Goal: Feedback & Contribution: Submit feedback/report problem

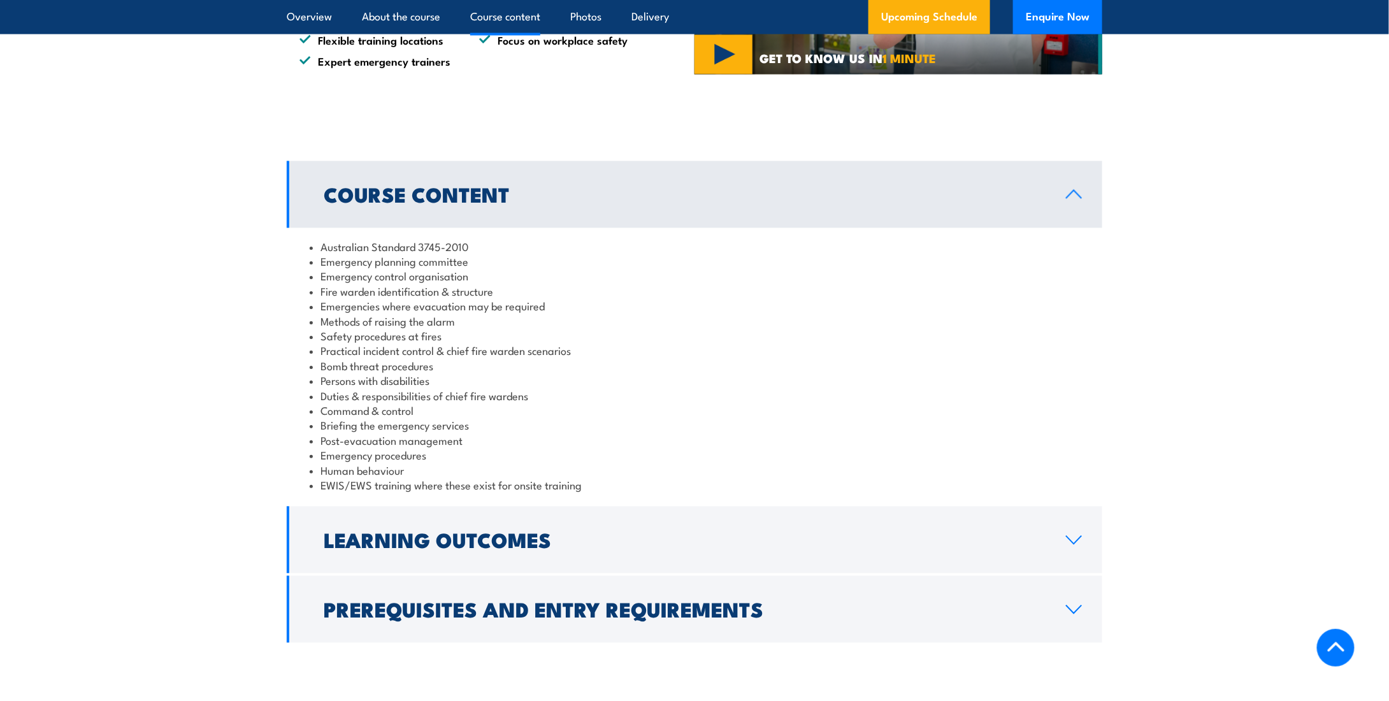
scroll to position [1147, 0]
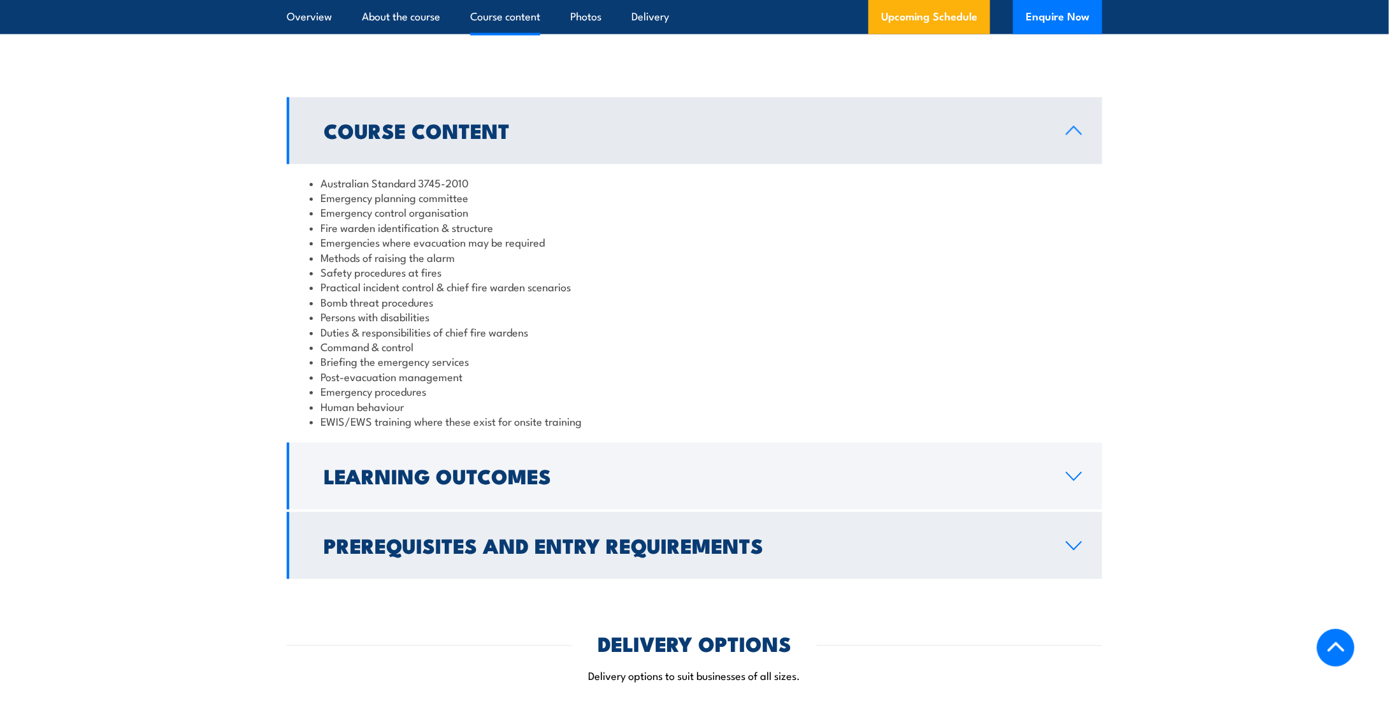
click at [1062, 565] on link "Prerequisites and Entry Requirements" at bounding box center [694, 545] width 815 height 67
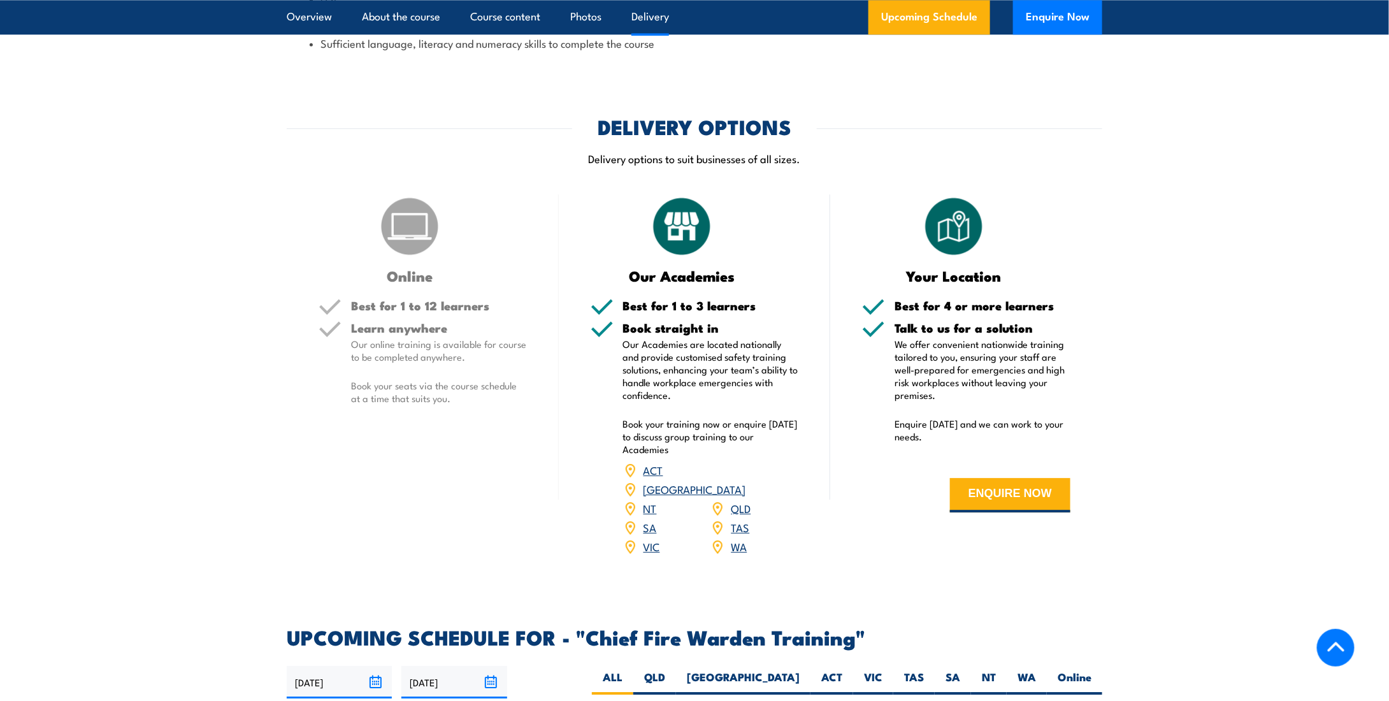
scroll to position [1848, 0]
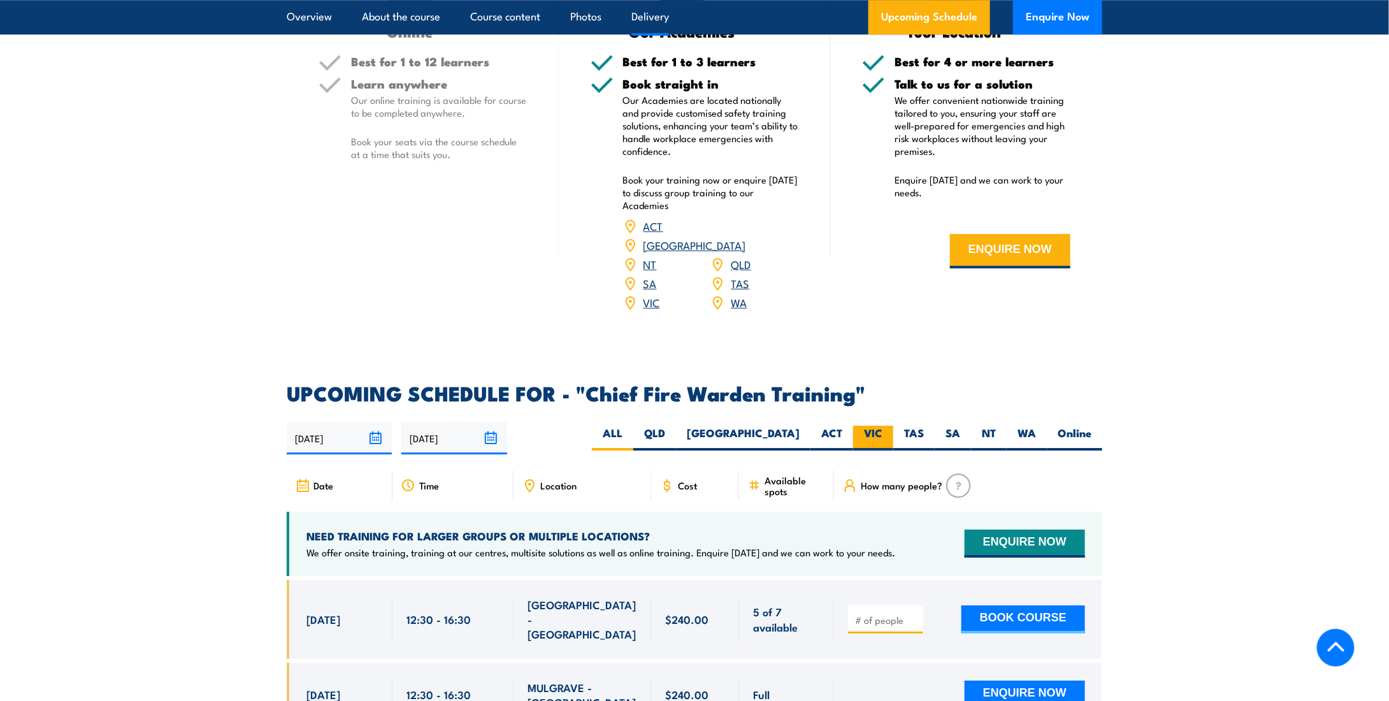
click at [875, 426] on label "VIC" at bounding box center [873, 438] width 40 height 25
click at [882, 426] on input "VIC" at bounding box center [886, 430] width 8 height 8
radio input "true"
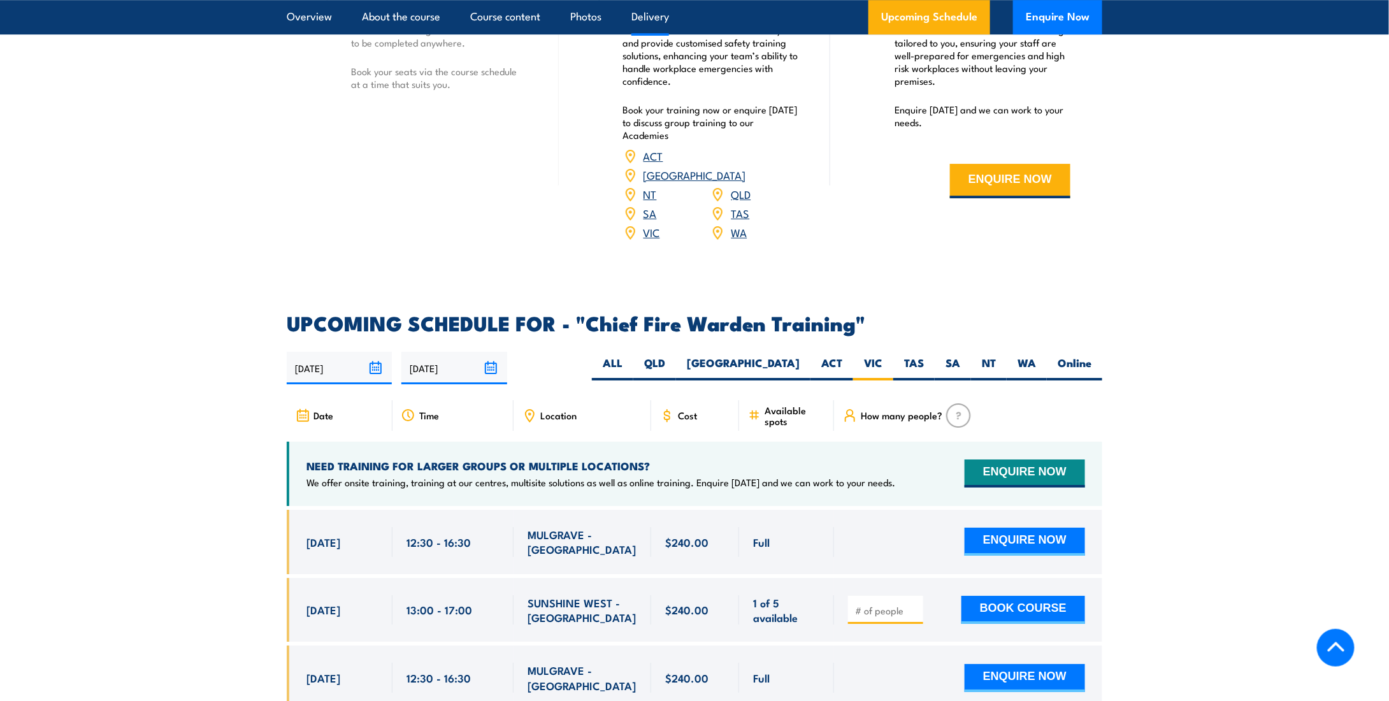
scroll to position [1954, 0]
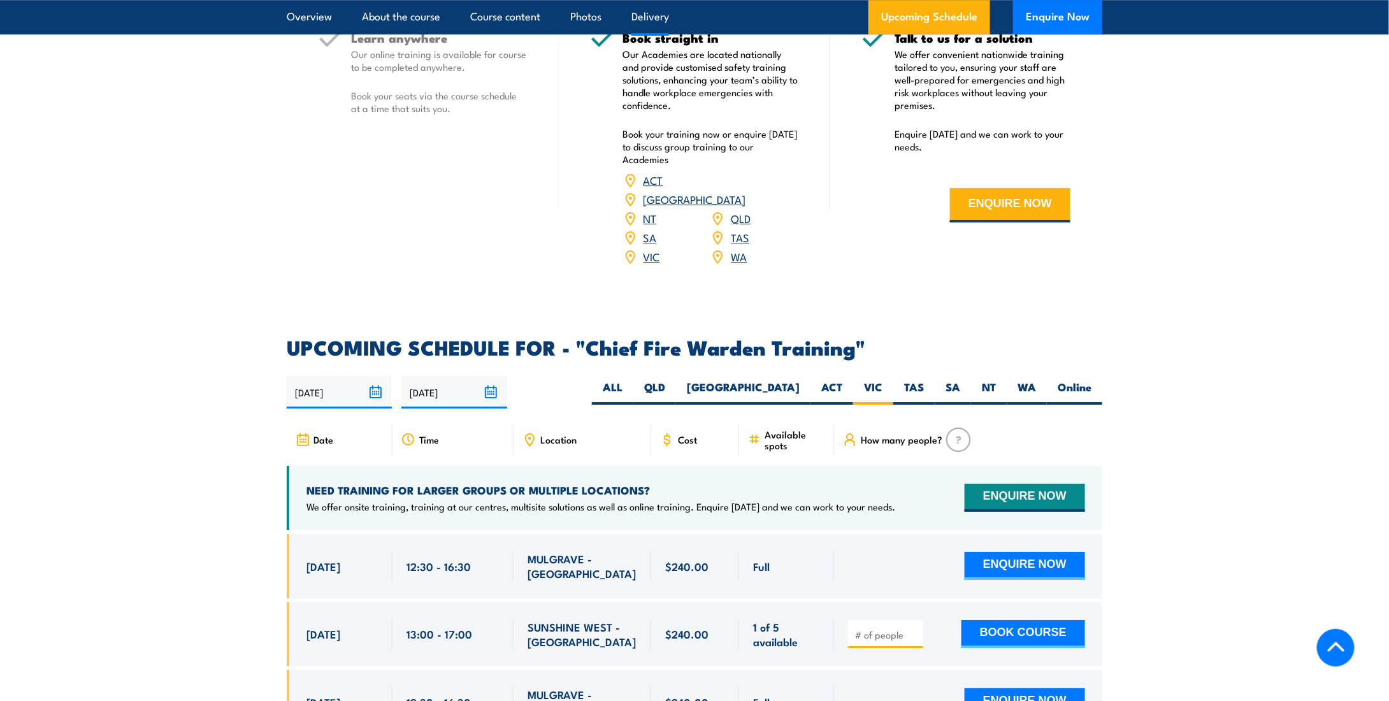
click at [956, 427] on img at bounding box center [958, 439] width 25 height 24
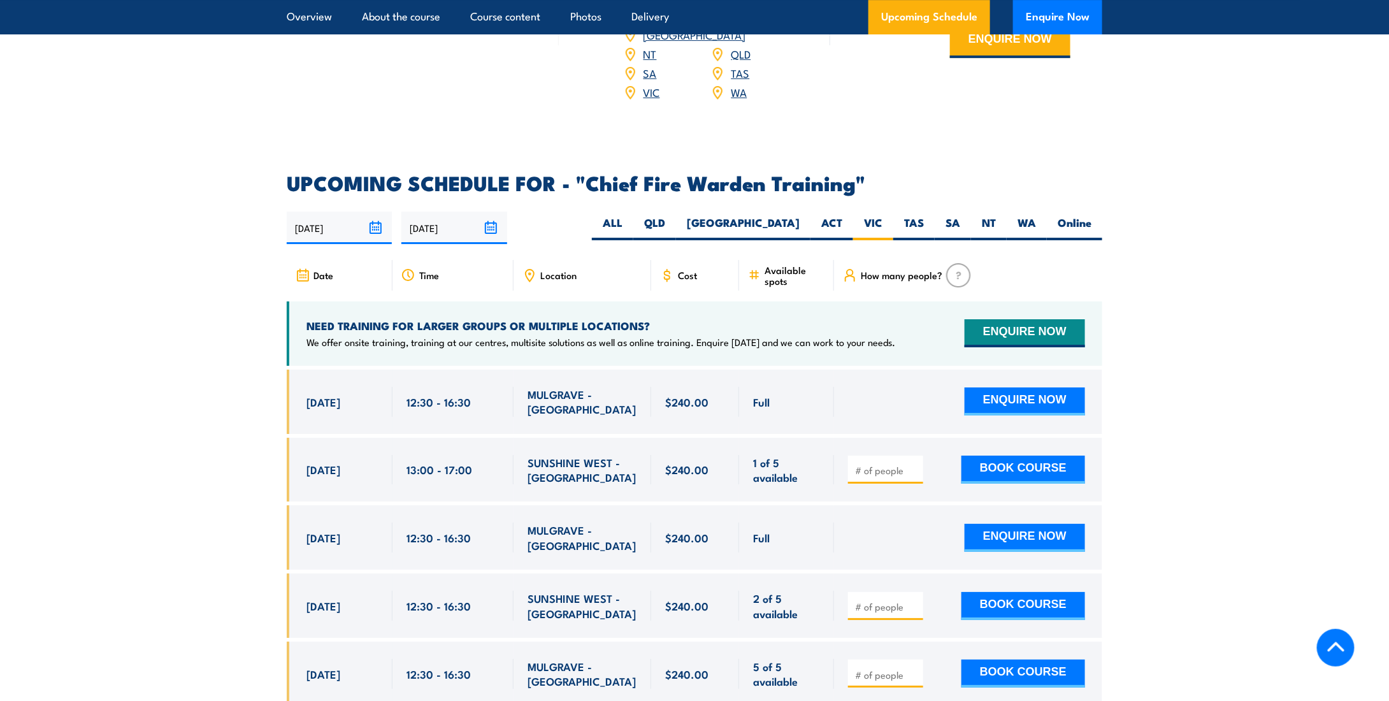
scroll to position [2145, 0]
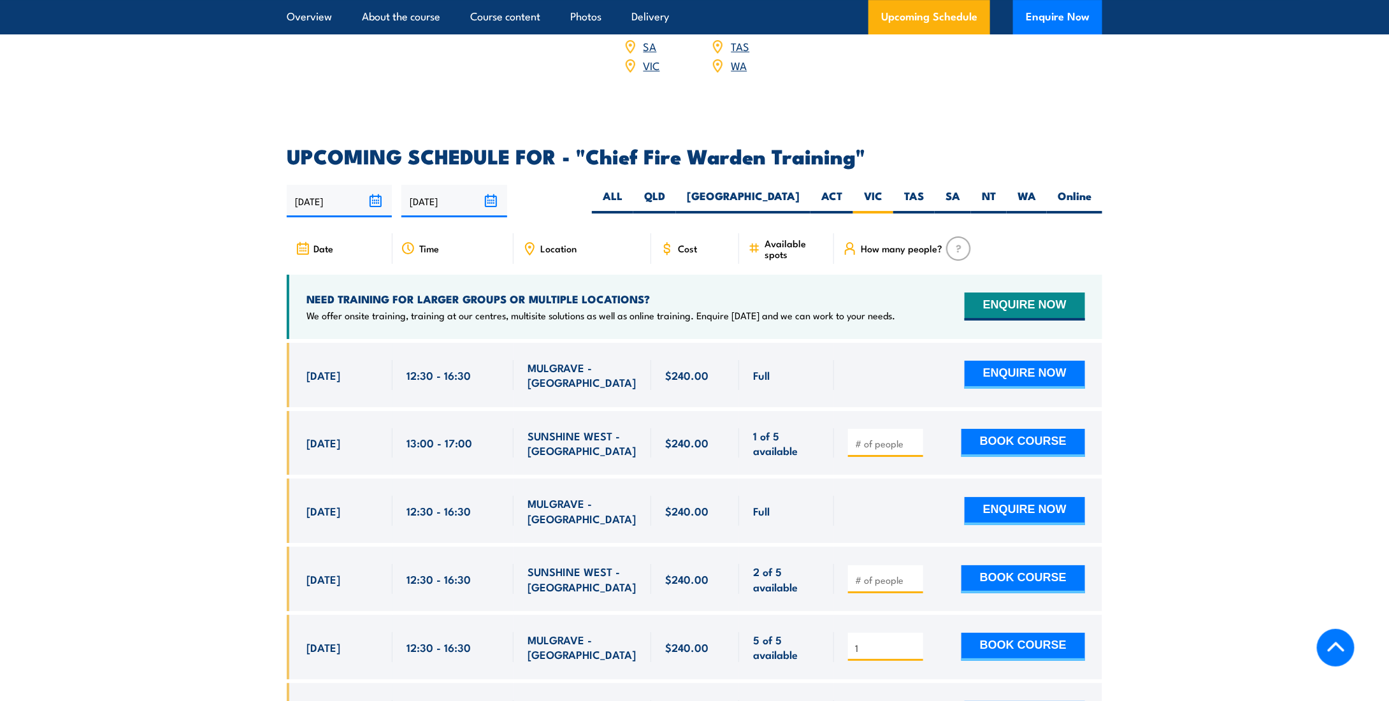
click at [910, 642] on input "1" at bounding box center [887, 648] width 64 height 13
type input "2"
click at [914, 642] on input "2" at bounding box center [887, 648] width 64 height 13
drag, startPoint x: 1188, startPoint y: 545, endPoint x: 1177, endPoint y: 545, distance: 10.2
click at [1185, 545] on section "UPCOMING SCHEDULE FOR - "Chief Fire Warden Training" 01/09/2025 28/02/2026" at bounding box center [694, 661] width 1389 height 1028
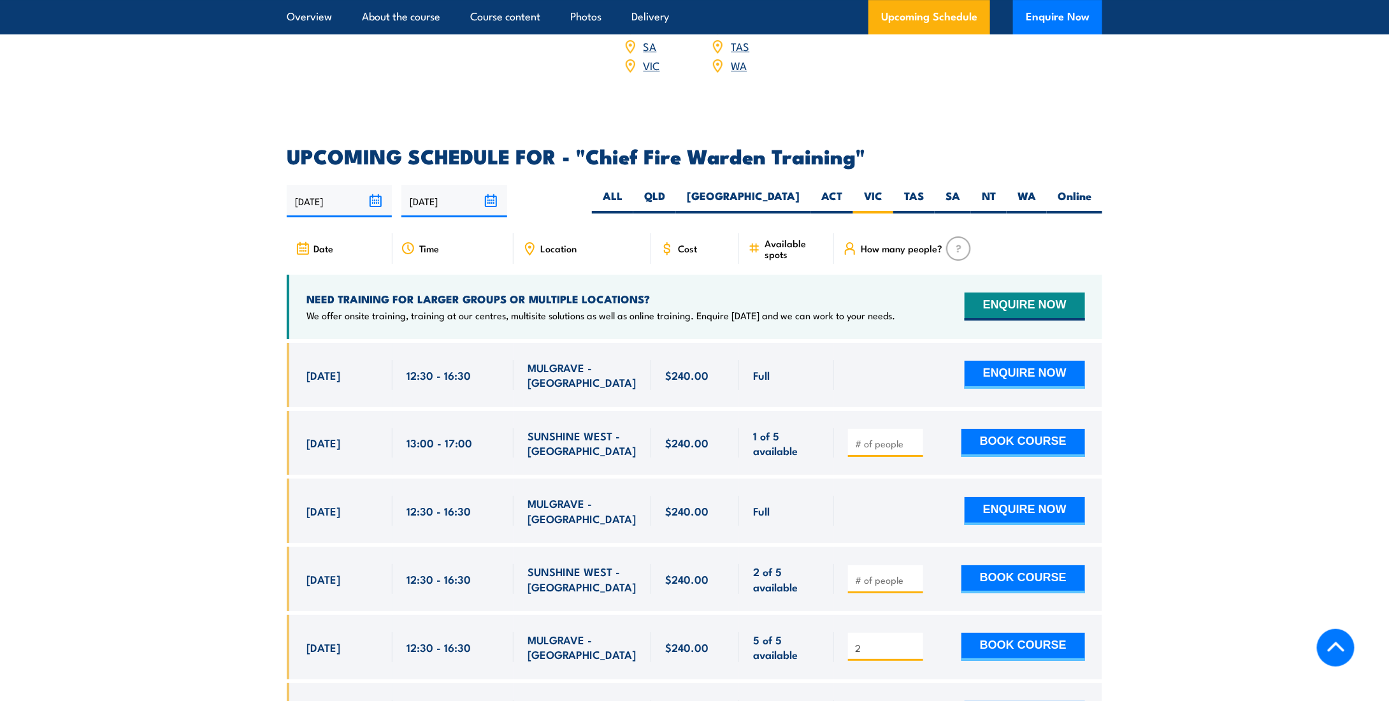
click at [693, 243] on span "Cost" at bounding box center [687, 248] width 19 height 11
click at [1030, 633] on button "BOOK COURSE" at bounding box center [1023, 647] width 124 height 28
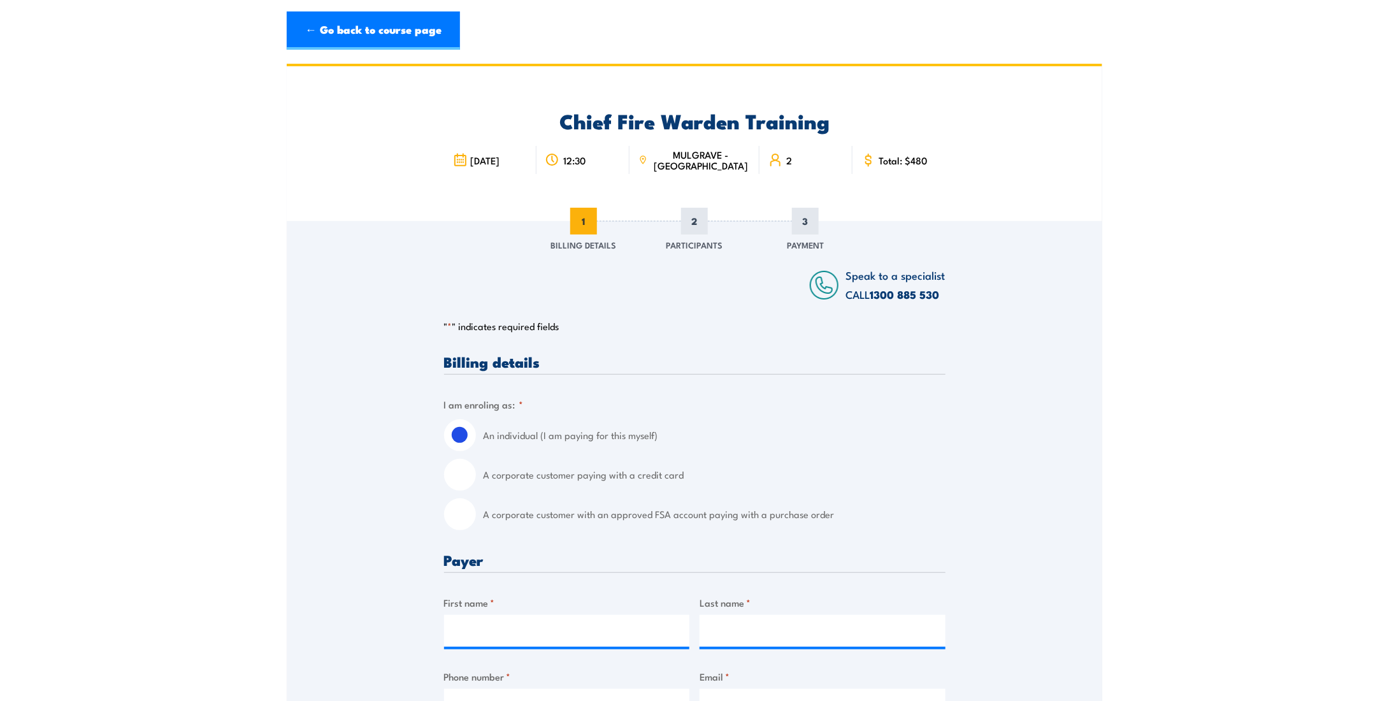
click at [456, 477] on input "A corporate customer paying with a credit card" at bounding box center [460, 475] width 32 height 32
radio input "true"
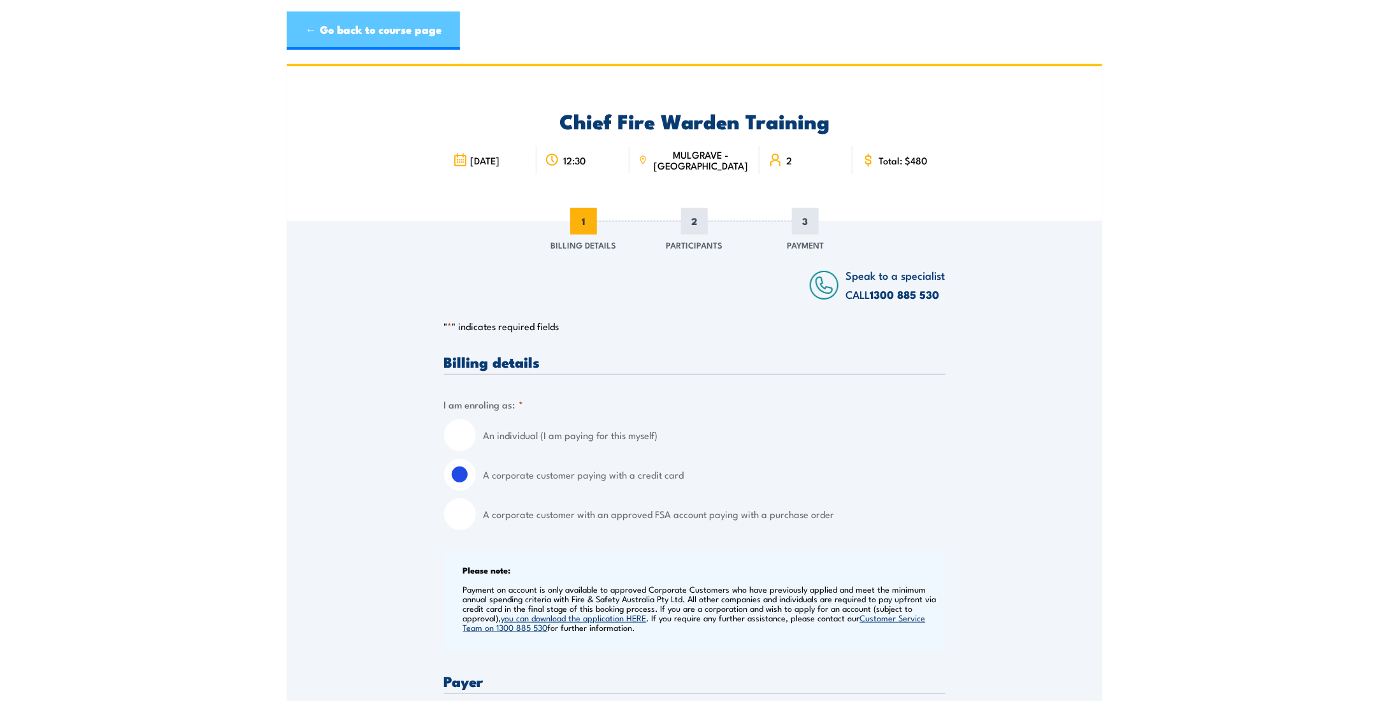
click at [335, 31] on link "← Go back to course page" at bounding box center [373, 30] width 173 height 38
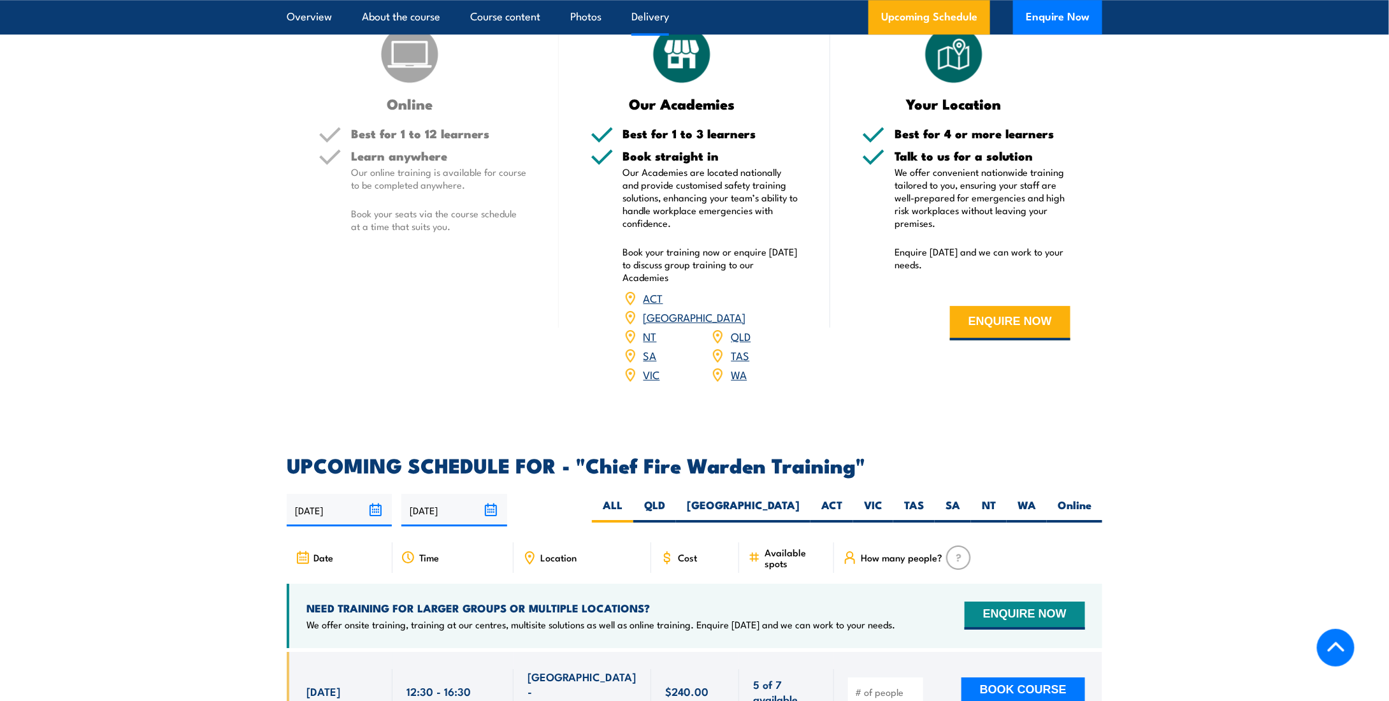
scroll to position [1763, 0]
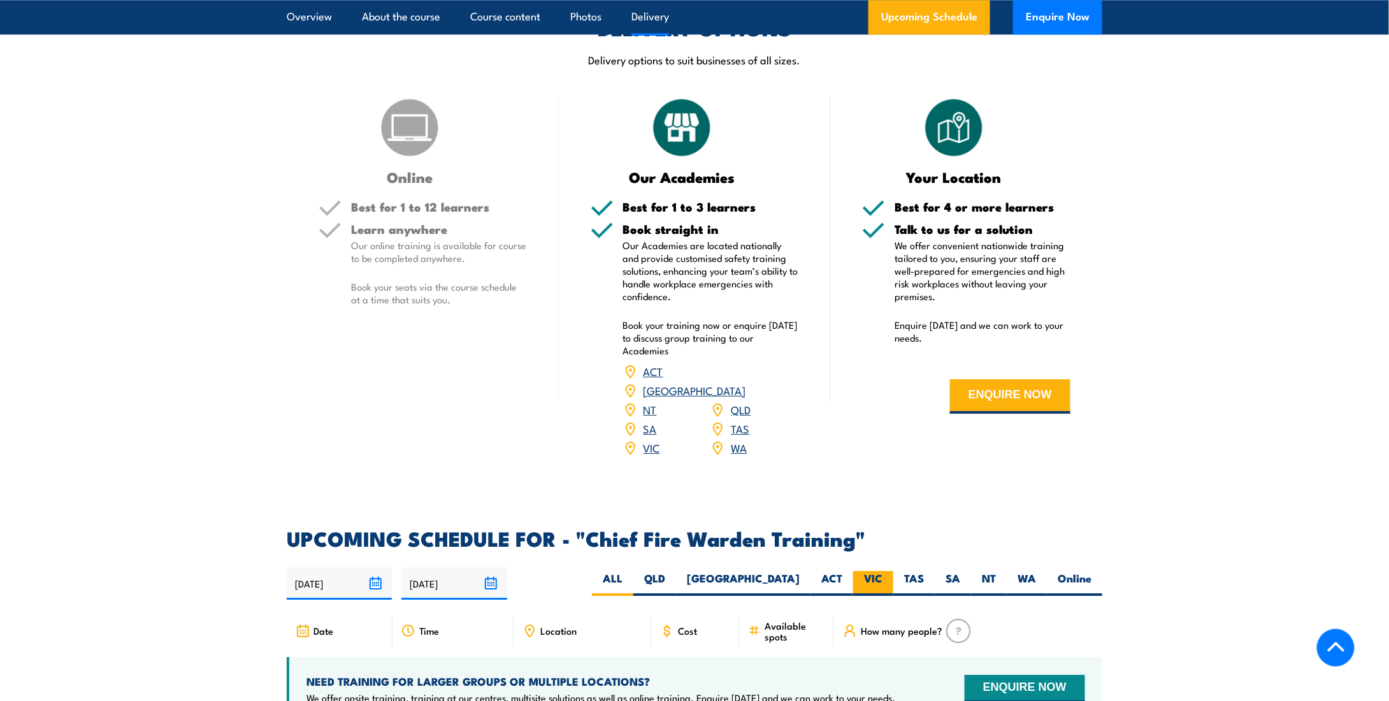
click at [880, 571] on label "VIC" at bounding box center [873, 583] width 40 height 25
click at [882, 571] on input "VIC" at bounding box center [886, 575] width 8 height 8
radio input "true"
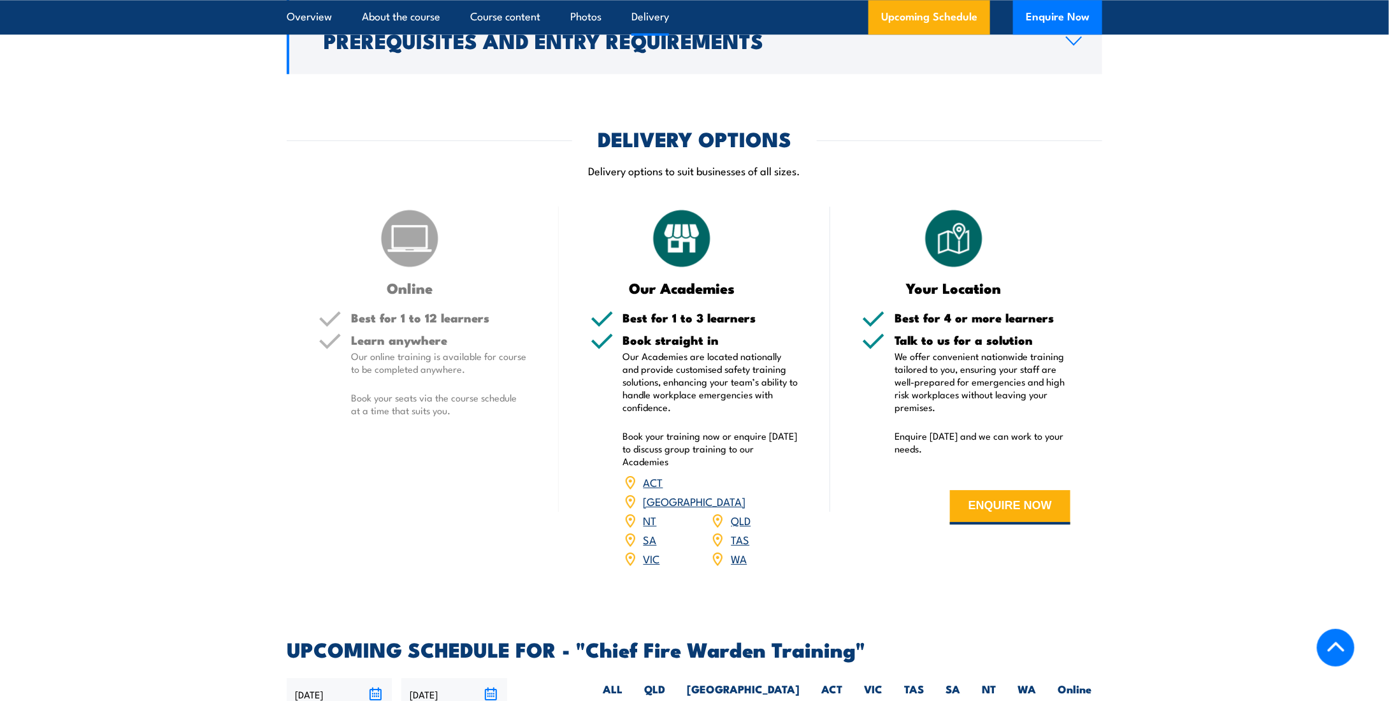
scroll to position [1954, 0]
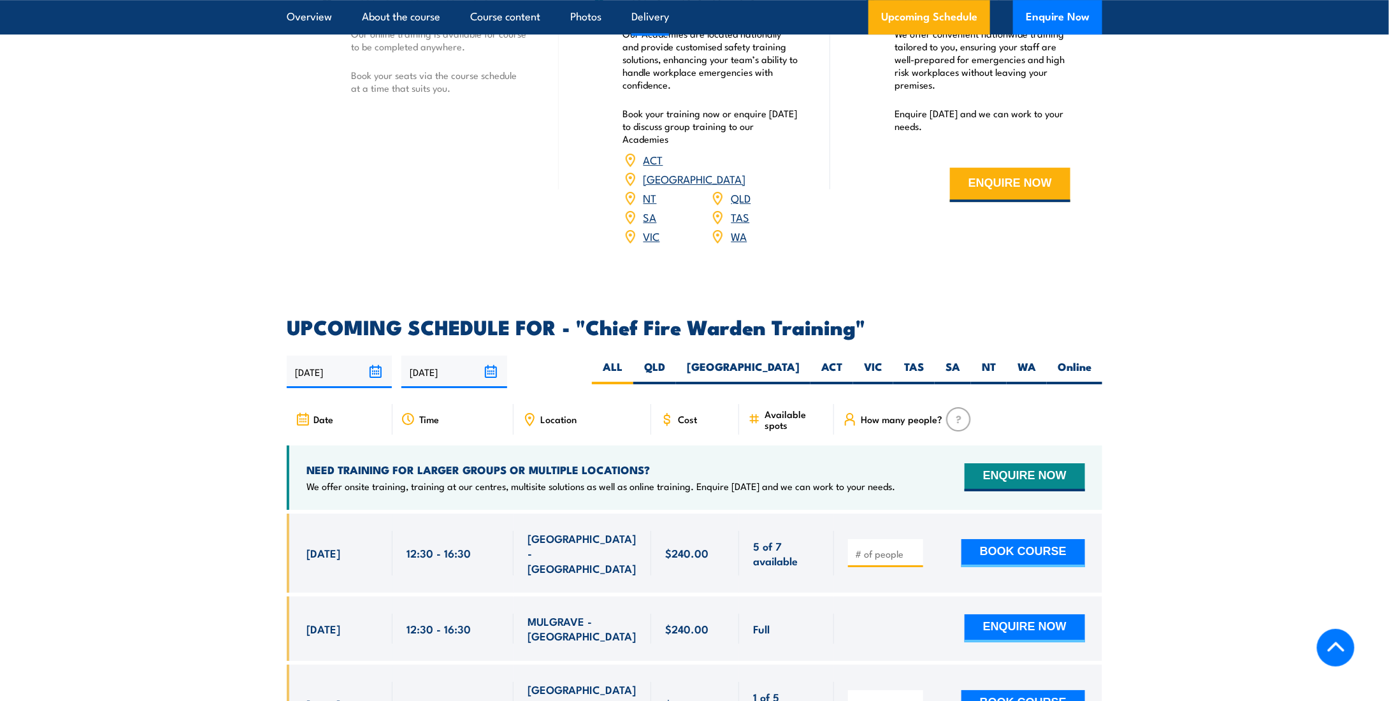
scroll to position [1975, 0]
click at [865, 359] on label "VIC" at bounding box center [873, 371] width 40 height 25
click at [882, 359] on input "VIC" at bounding box center [886, 363] width 8 height 8
radio input "true"
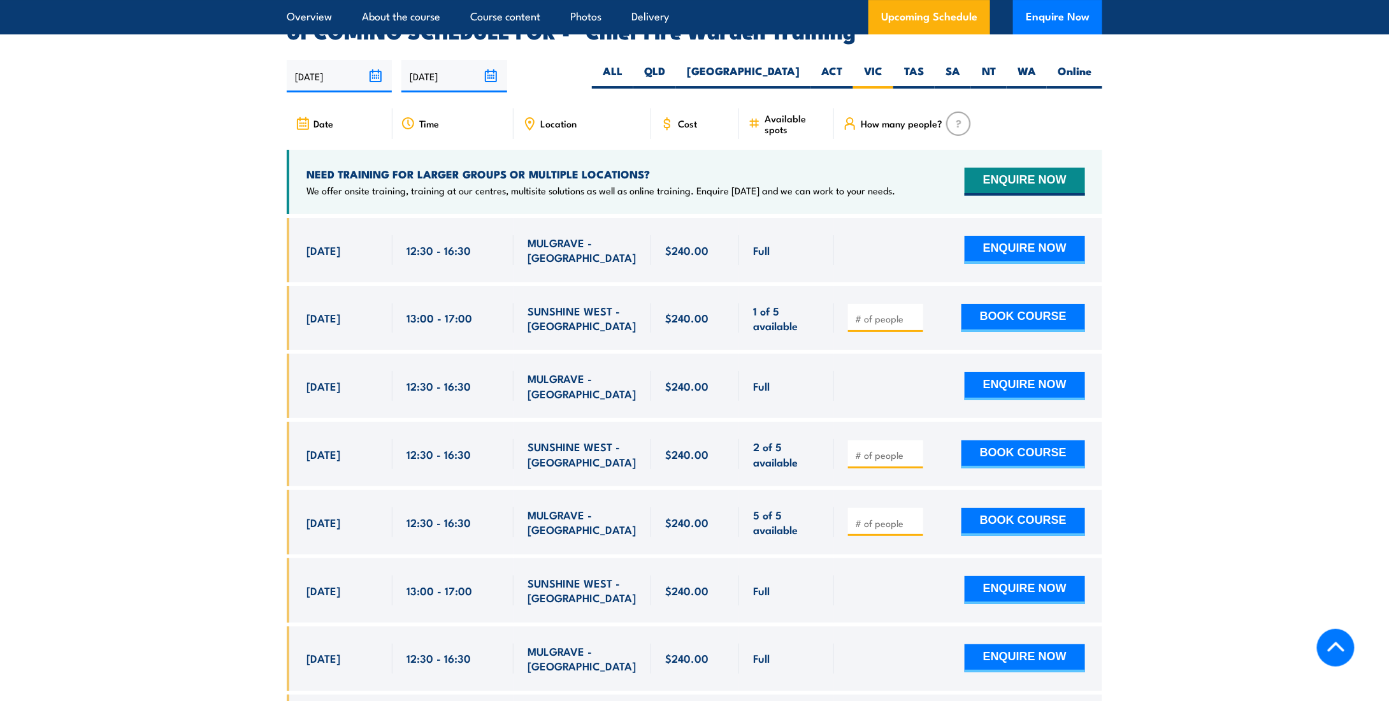
scroll to position [2272, 0]
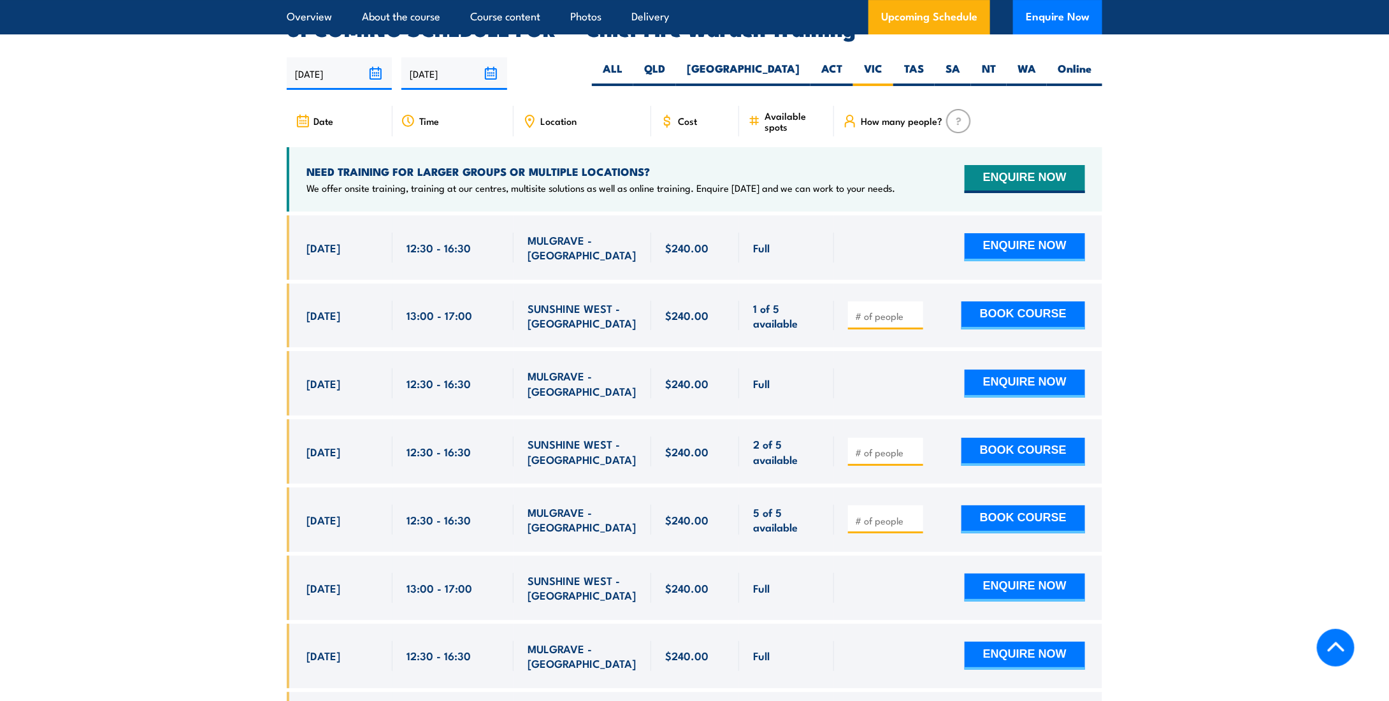
click at [876, 514] on input "number" at bounding box center [887, 520] width 64 height 13
click at [997, 147] on div "NEED TRAINING FOR LARGER GROUPS OR MULTIPLE LOCATIONS? We offer onsite training…" at bounding box center [694, 179] width 815 height 64
click at [1001, 165] on button "ENQUIRE NOW" at bounding box center [1025, 179] width 120 height 28
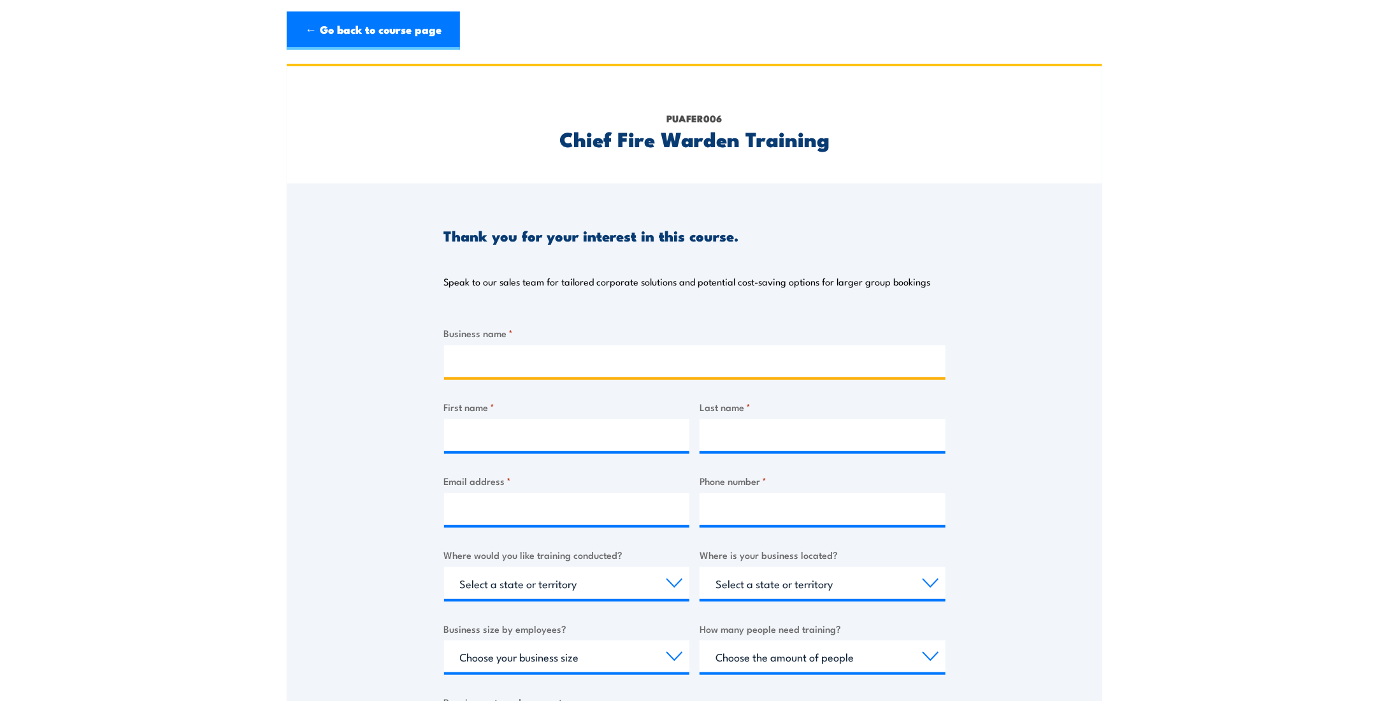
click at [549, 352] on input "Business name *" at bounding box center [694, 361] width 501 height 32
type input "Ambra Corporation"
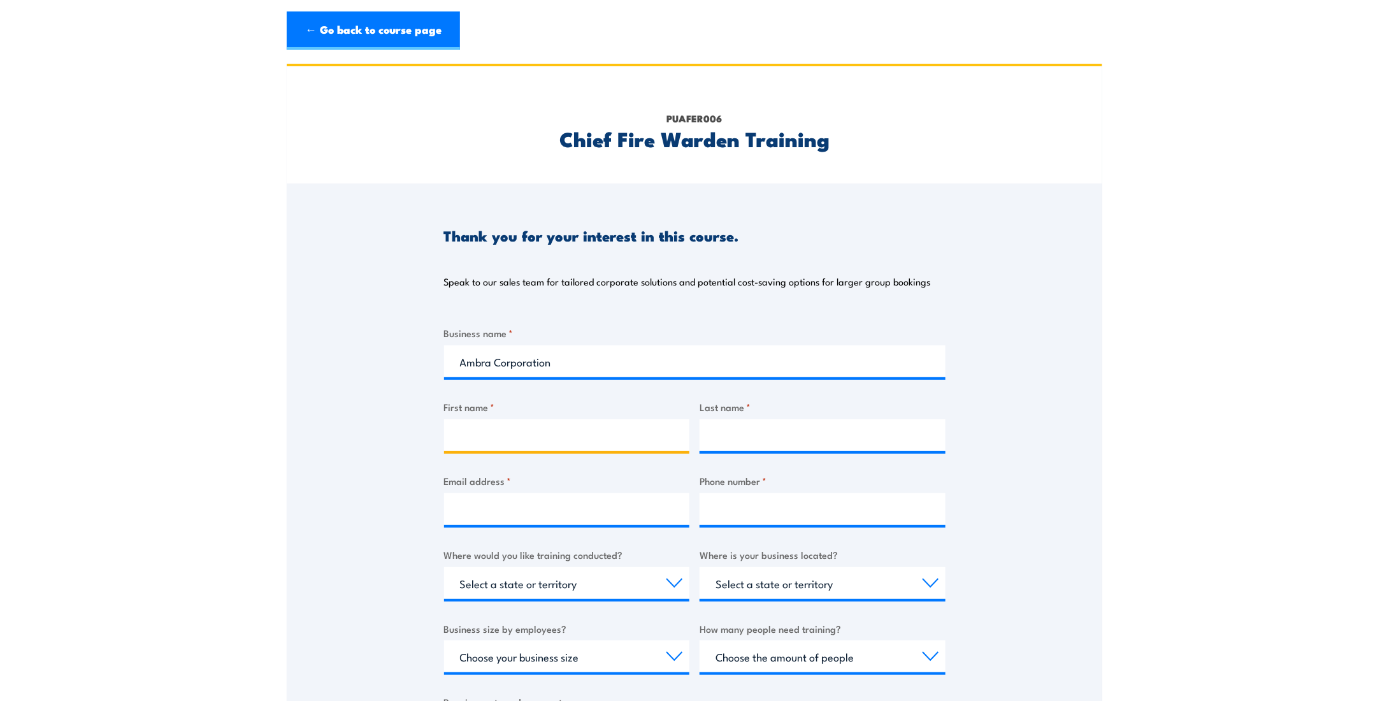
type input "[PERSON_NAME]"
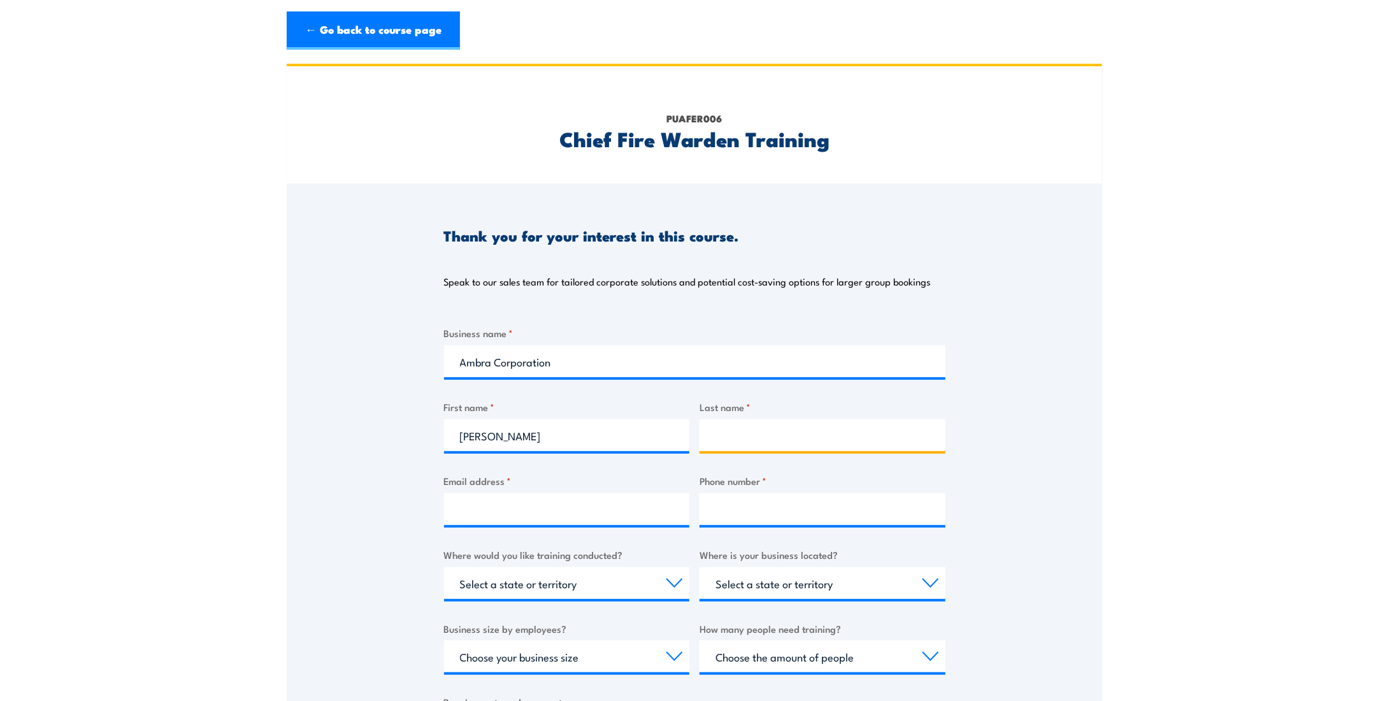
type input "[PERSON_NAME]"
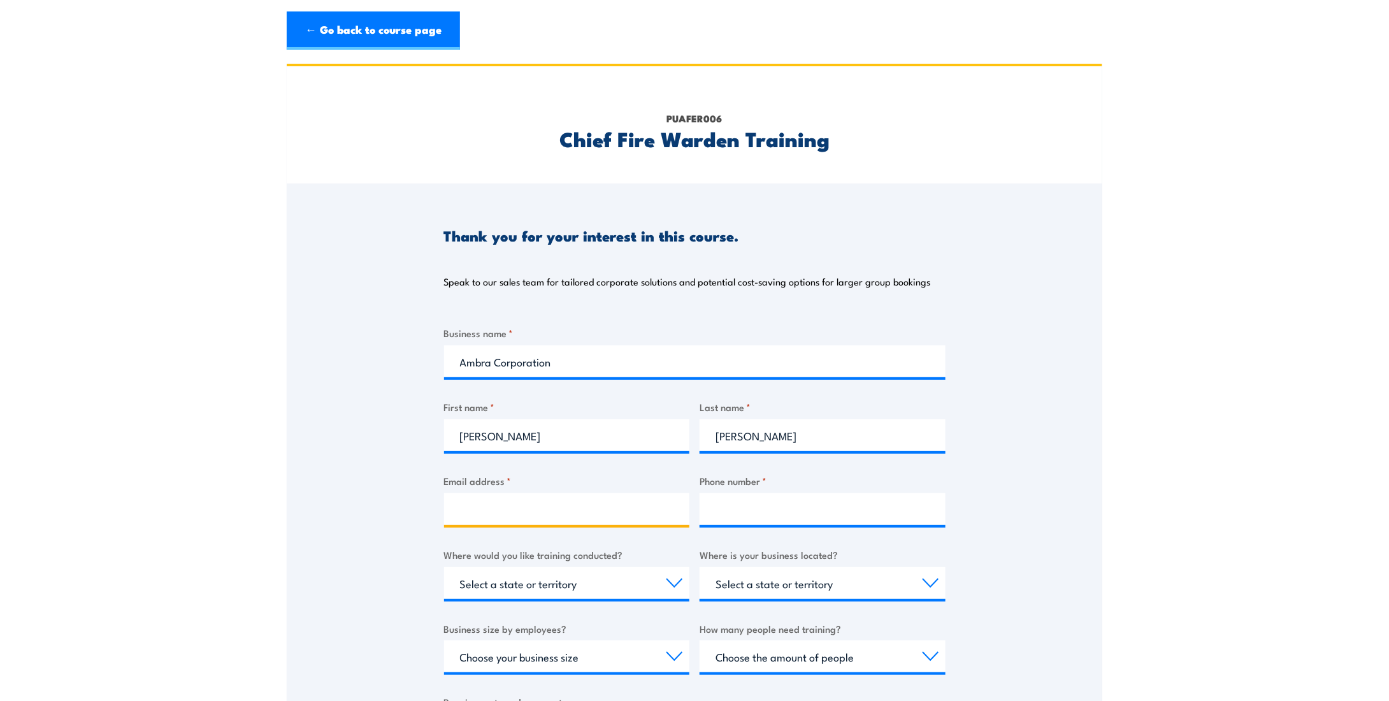
type input "[EMAIL_ADDRESS][DOMAIN_NAME]"
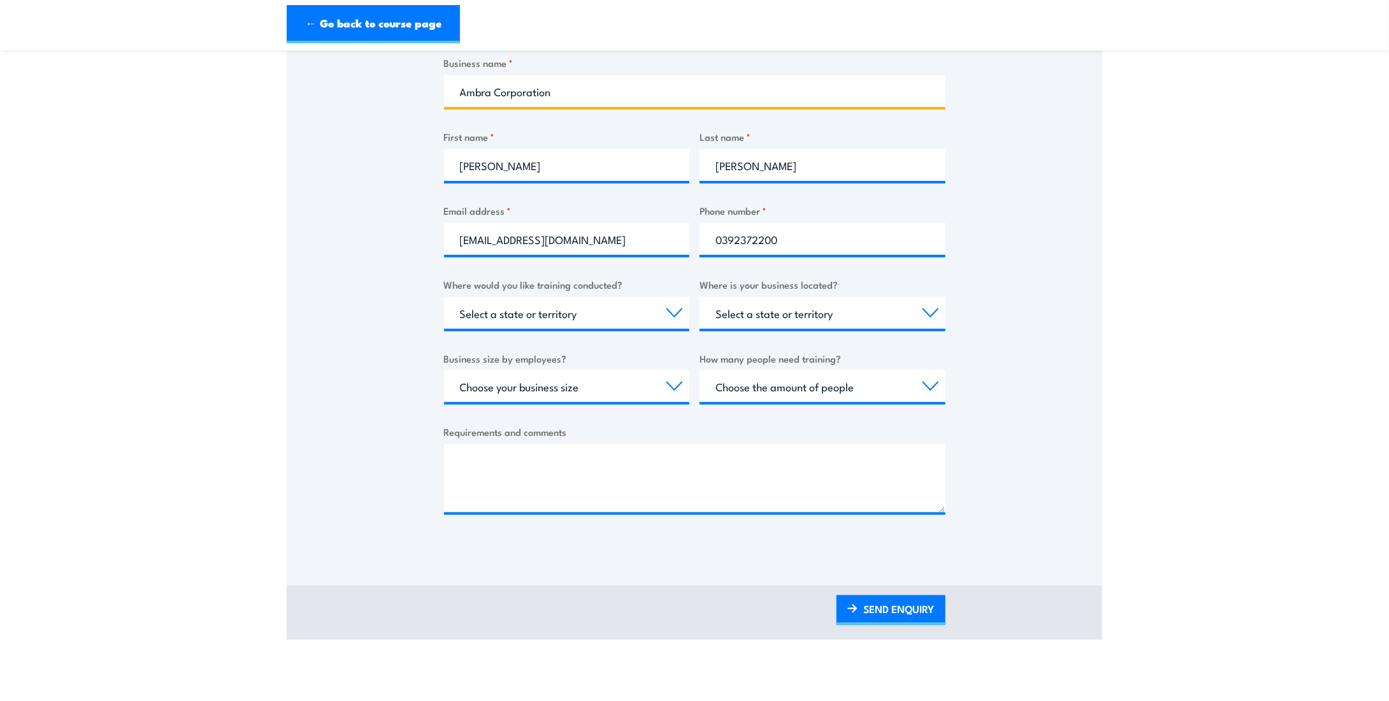
scroll to position [319, 0]
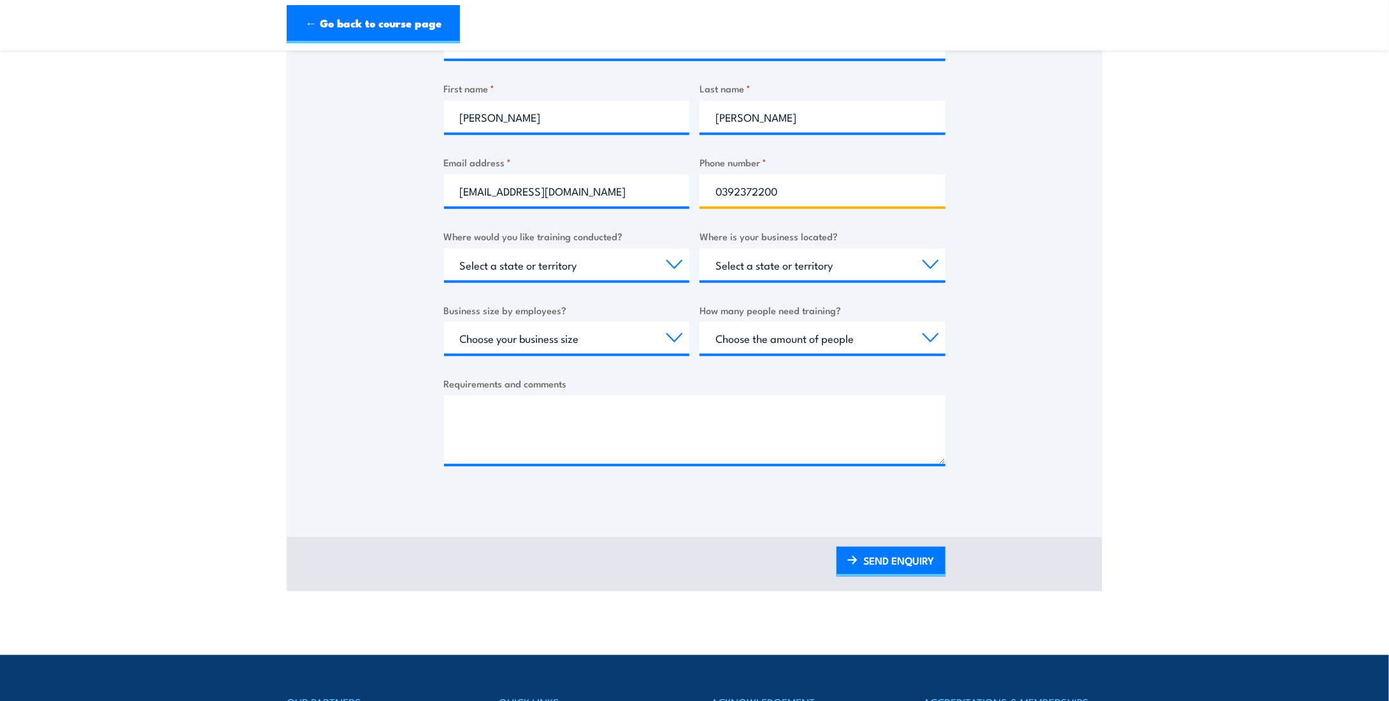
click at [791, 188] on input "0392372200" at bounding box center [823, 191] width 246 height 32
type input "0392372265"
click at [622, 275] on select "Select a state or territory Nationally - multiple locations [GEOGRAPHIC_DATA] […" at bounding box center [567, 264] width 246 height 32
select select "VIC"
click at [444, 248] on select "Select a state or territory Nationally - multiple locations [GEOGRAPHIC_DATA] […" at bounding box center [567, 264] width 246 height 32
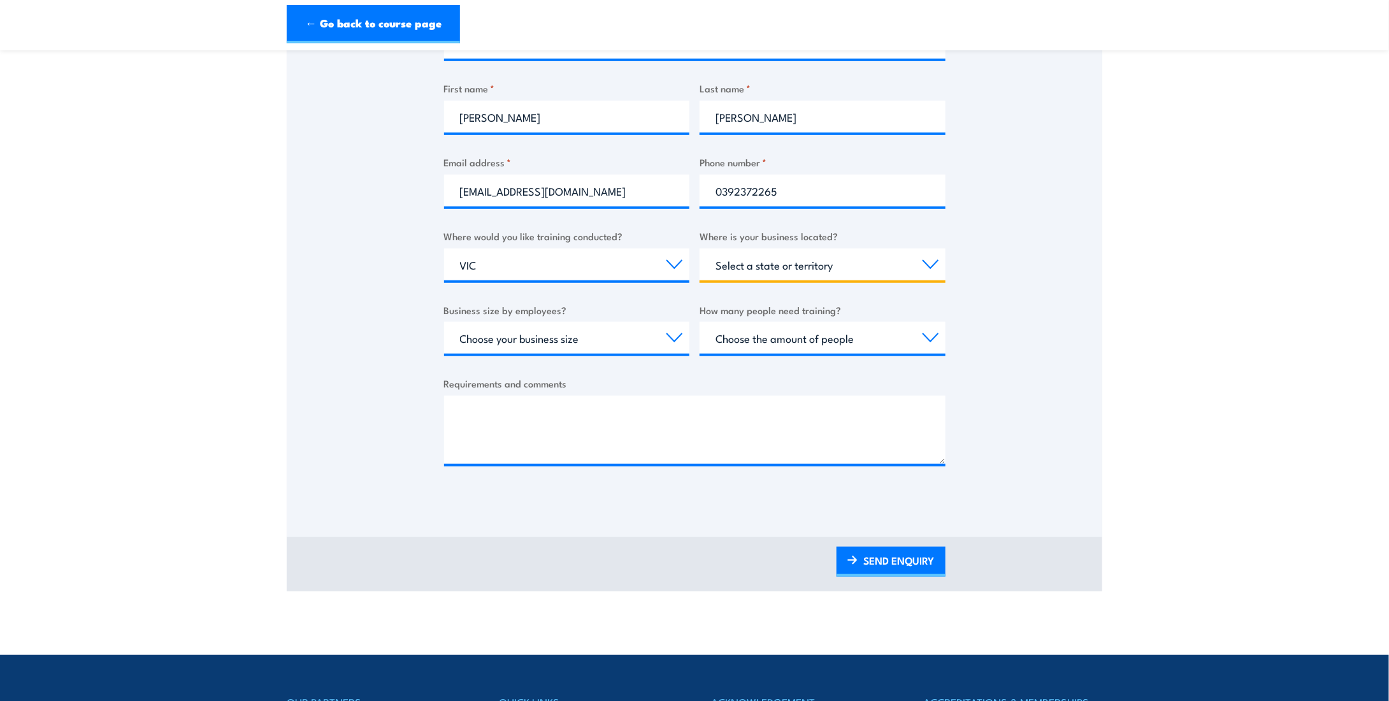
click at [735, 271] on select "Select a state or territory [GEOGRAPHIC_DATA] [GEOGRAPHIC_DATA] [GEOGRAPHIC_DAT…" at bounding box center [823, 264] width 246 height 32
select select "VIC"
click at [700, 248] on select "Select a state or territory [GEOGRAPHIC_DATA] [GEOGRAPHIC_DATA] [GEOGRAPHIC_DAT…" at bounding box center [823, 264] width 246 height 32
click at [609, 336] on select "Choose your business size 1 to 19 20 to 199 200+" at bounding box center [567, 338] width 246 height 32
select select "20 to 199"
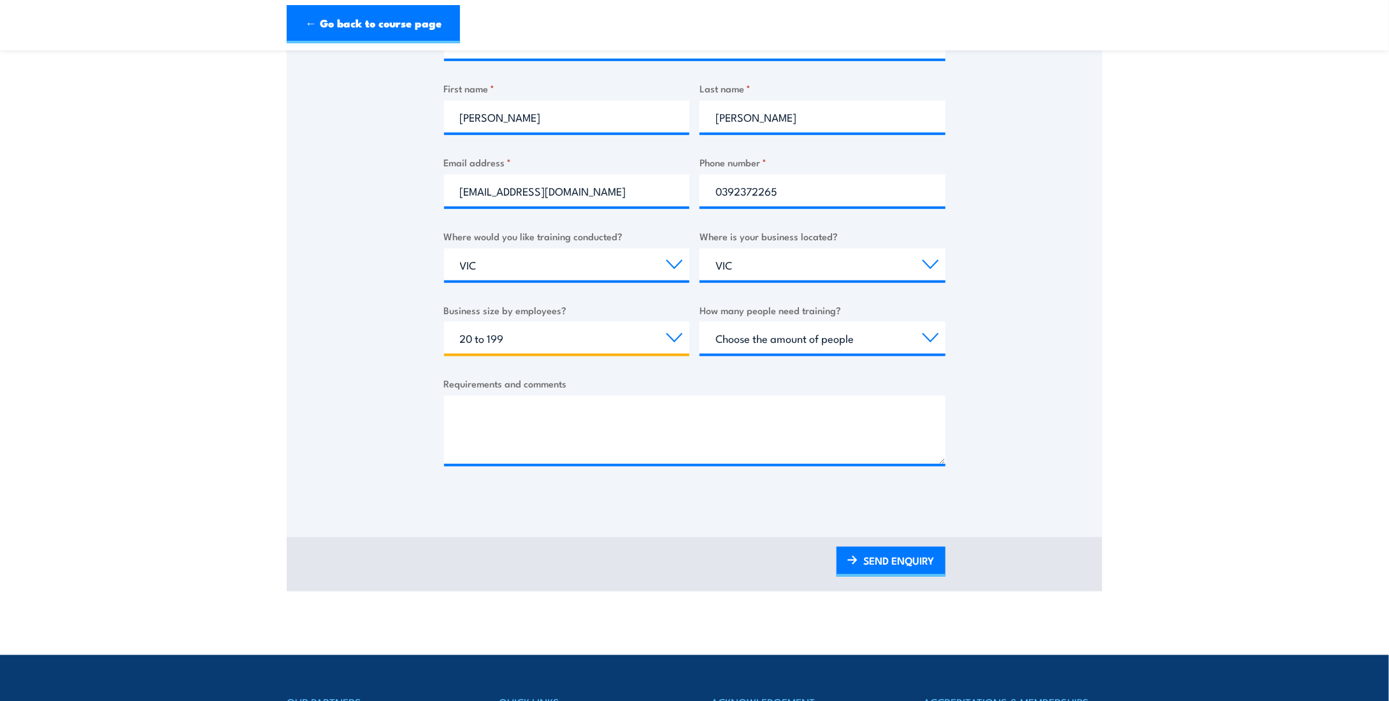
click at [444, 322] on select "Choose your business size 1 to 19 20 to 199 200+" at bounding box center [567, 338] width 246 height 32
click at [836, 336] on select "Choose the amount of people 1 to 4 5 to 19 20+" at bounding box center [823, 338] width 246 height 32
select select "5 to 19"
click at [700, 322] on select "Choose the amount of people 1 to 4 5 to 19 20+" at bounding box center [823, 338] width 246 height 32
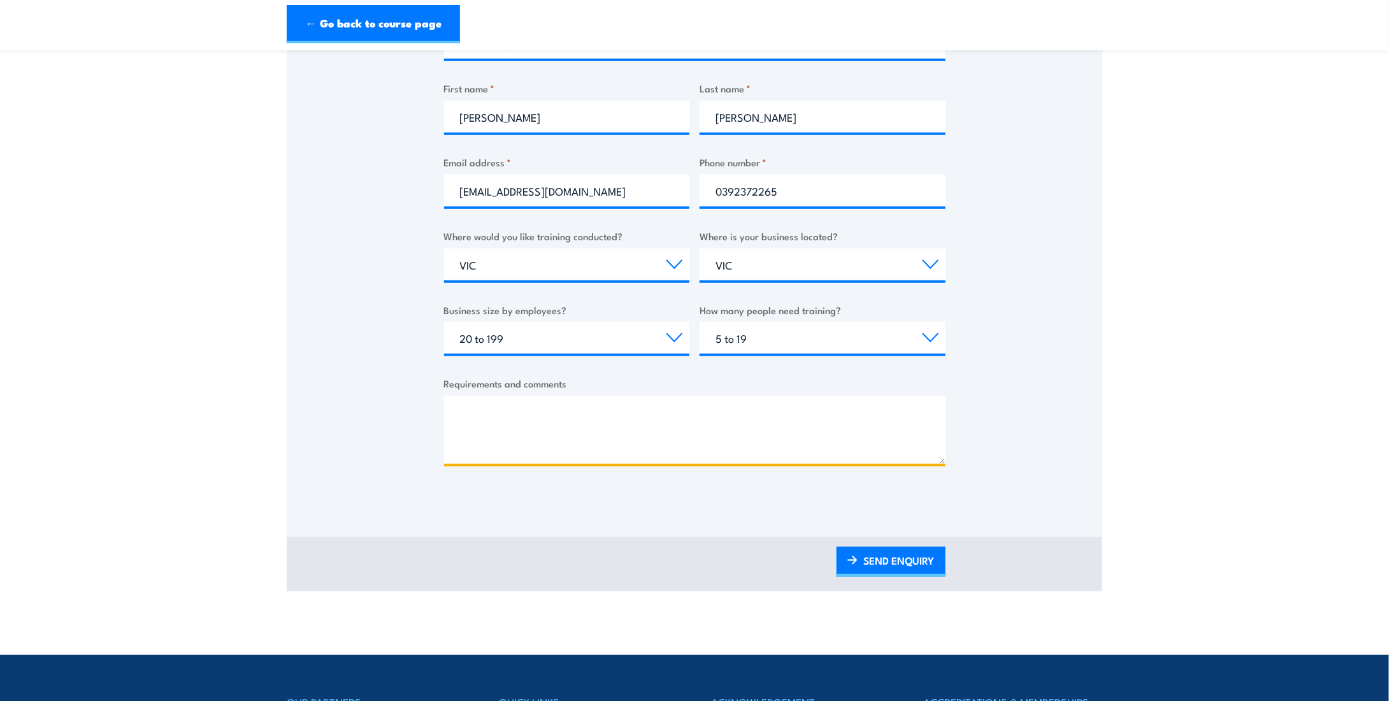
drag, startPoint x: 624, startPoint y: 430, endPoint x: 621, endPoint y: 424, distance: 7.4
click at [621, 429] on textarea "Requirements and comments" at bounding box center [694, 430] width 501 height 68
type textarea "H"
click at [735, 409] on textarea "1x chief fire Warden training, 1x deputy chief fire warden, 6x fire warden" at bounding box center [694, 430] width 501 height 68
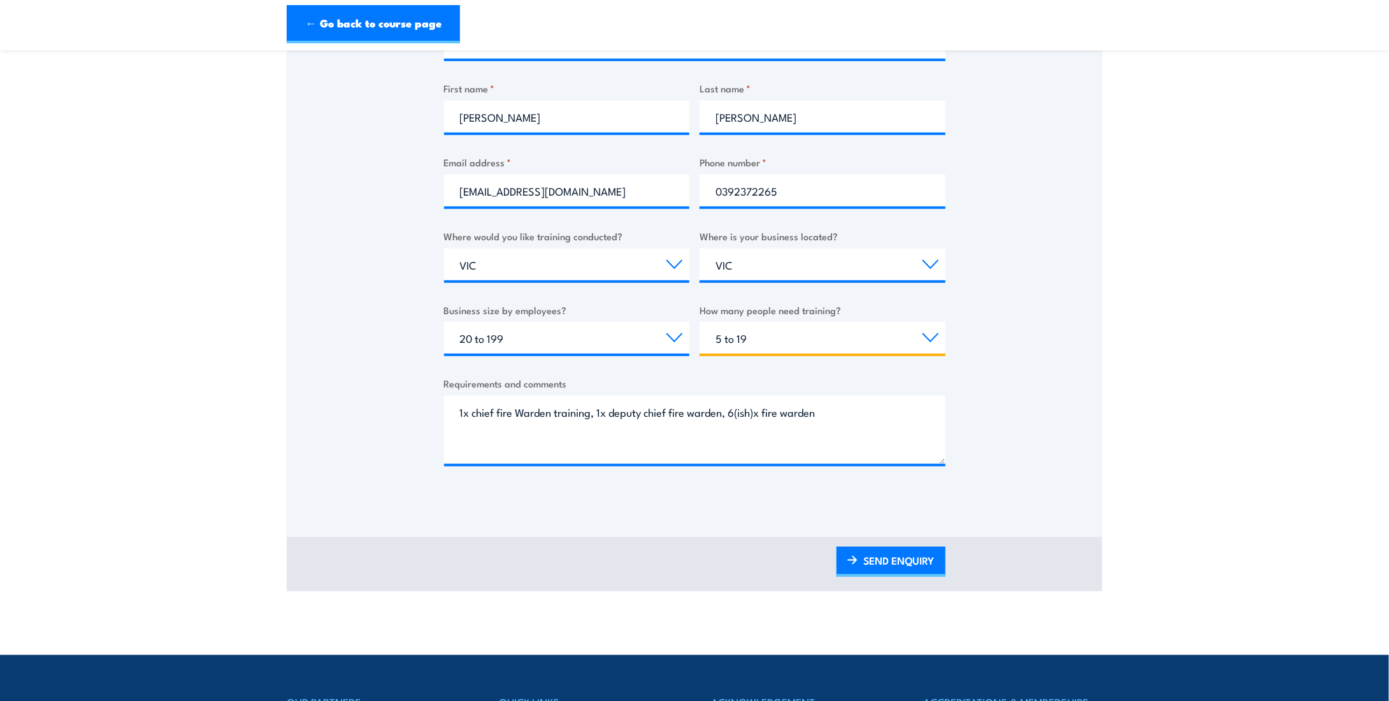
click at [803, 338] on select "Choose the amount of people 1 to 4 5 to 19 20+" at bounding box center [823, 338] width 246 height 32
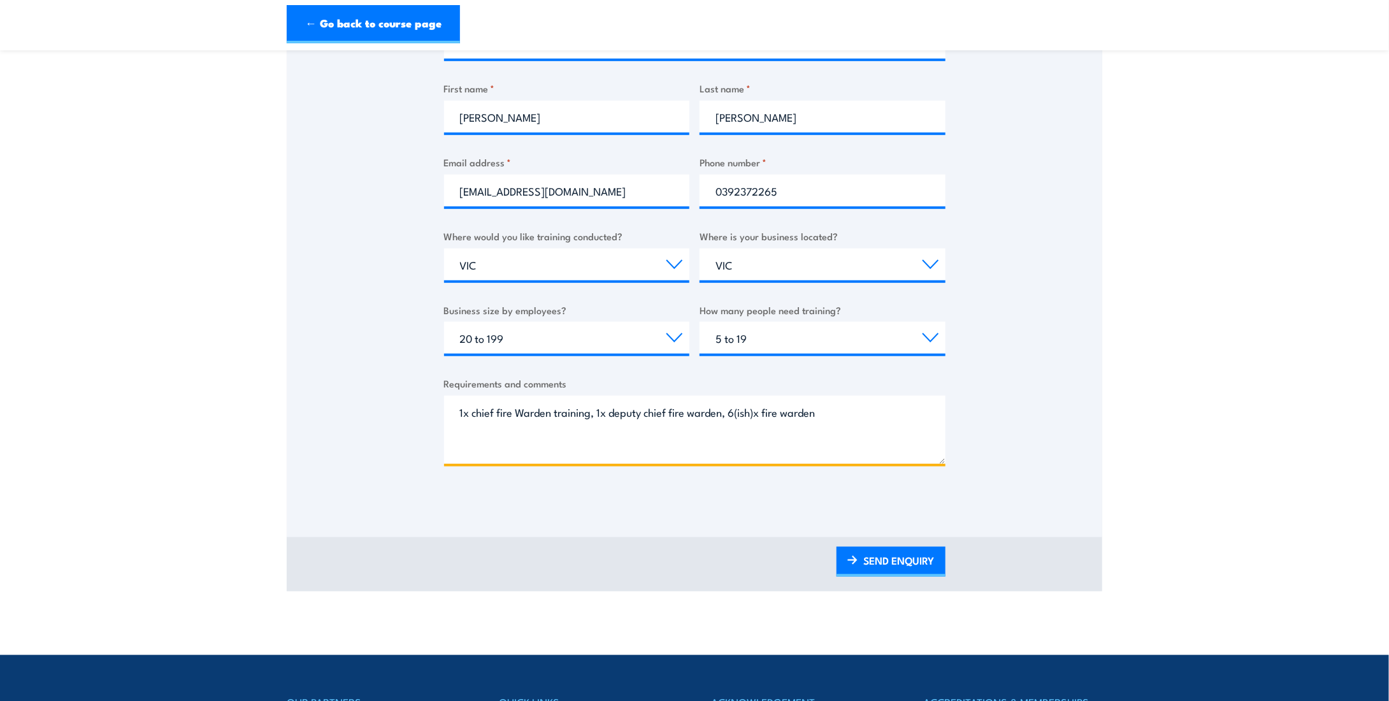
click at [766, 431] on textarea "1x chief fire Warden training, 1x deputy chief fire warden, 6(ish)x fire warden" at bounding box center [694, 430] width 501 height 68
click at [754, 412] on textarea "1x chief fire Warden training, 1x deputy chief fire warden, 6(ish)x fire warden" at bounding box center [694, 430] width 501 height 68
type textarea "1x chief fire Warden training, 1x deputy chief fire warden, 6-8x fire warden"
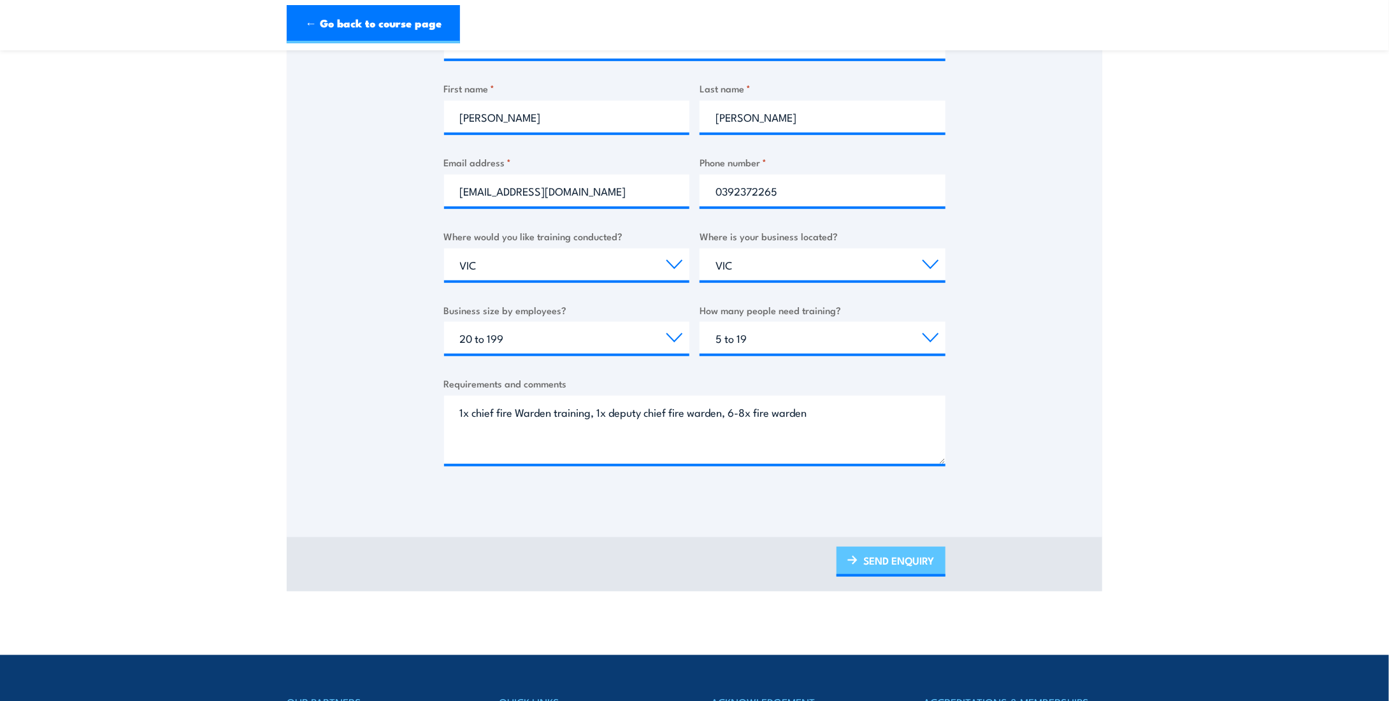
click at [922, 565] on link "SEND ENQUIRY" at bounding box center [890, 562] width 109 height 30
click at [926, 563] on link "SEND ENQUIRY" at bounding box center [890, 562] width 109 height 30
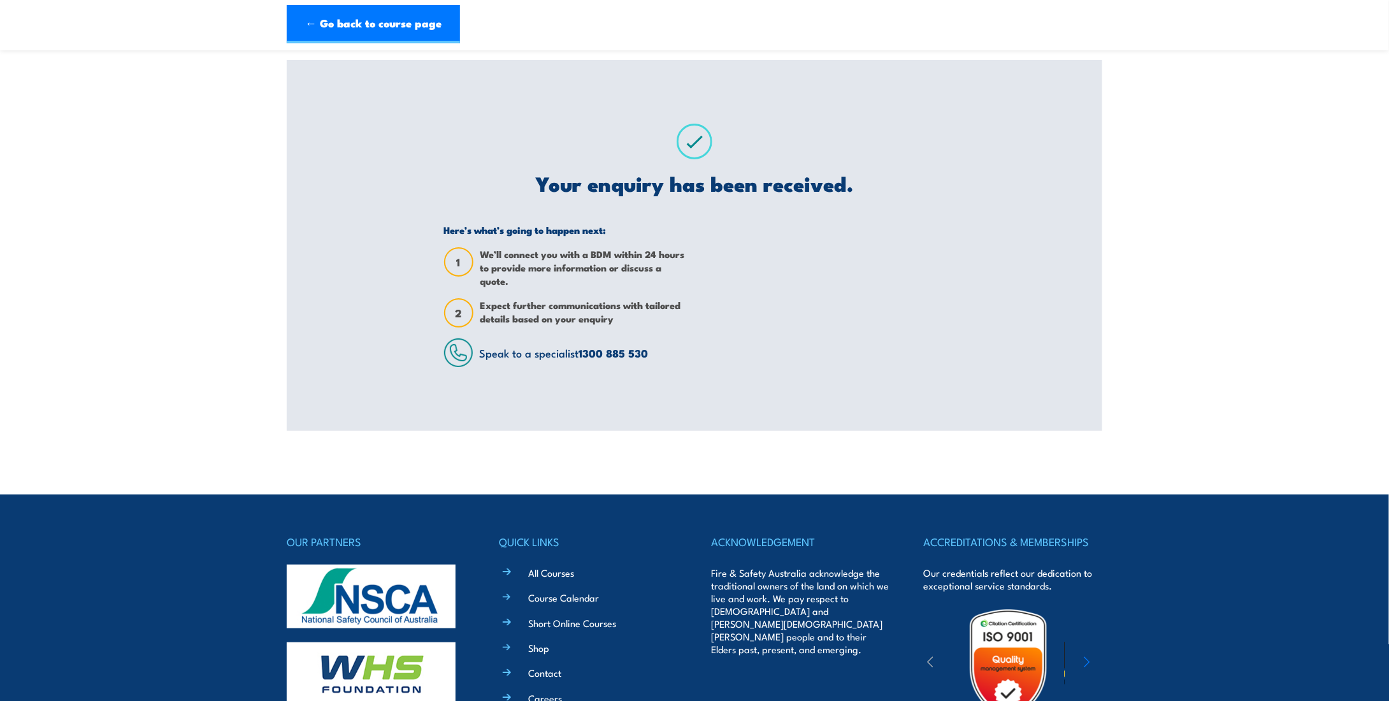
scroll to position [0, 0]
